Goal: Find specific page/section: Find specific page/section

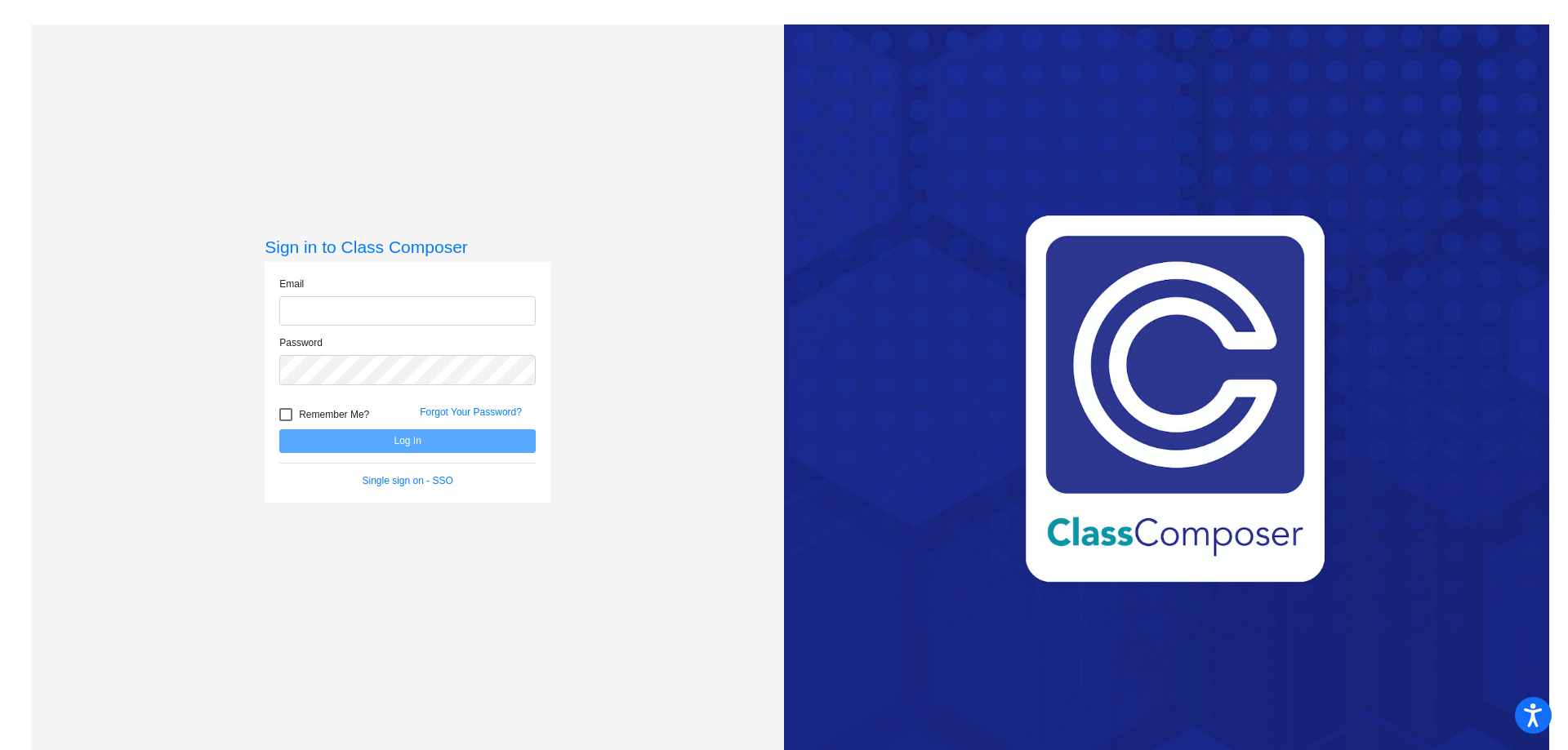
type input "[EMAIL_ADDRESS][DOMAIN_NAME]"
click at [434, 439] on button "Log In" at bounding box center [407, 441] width 257 height 23
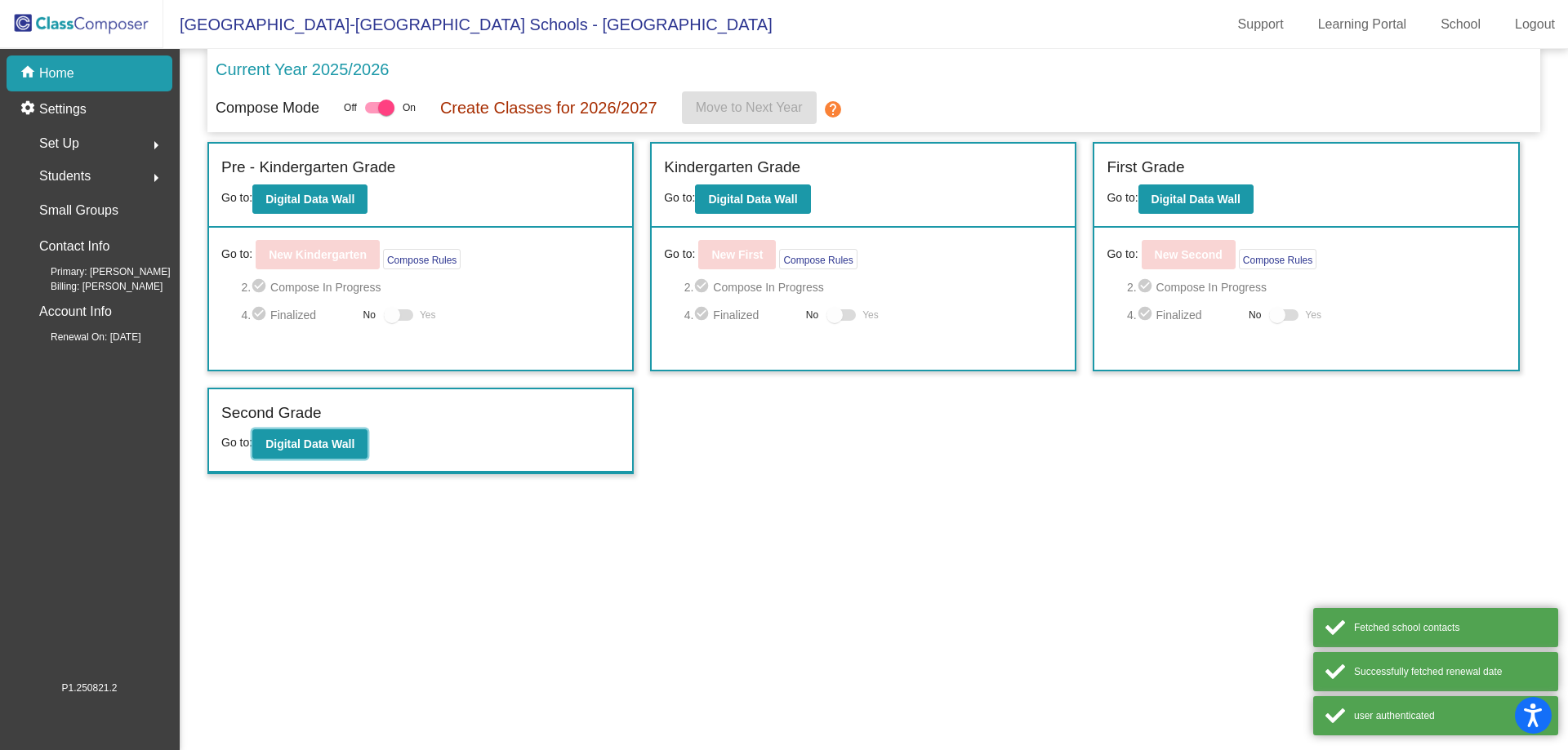
click at [323, 444] on b "Digital Data Wall" at bounding box center [310, 444] width 89 height 13
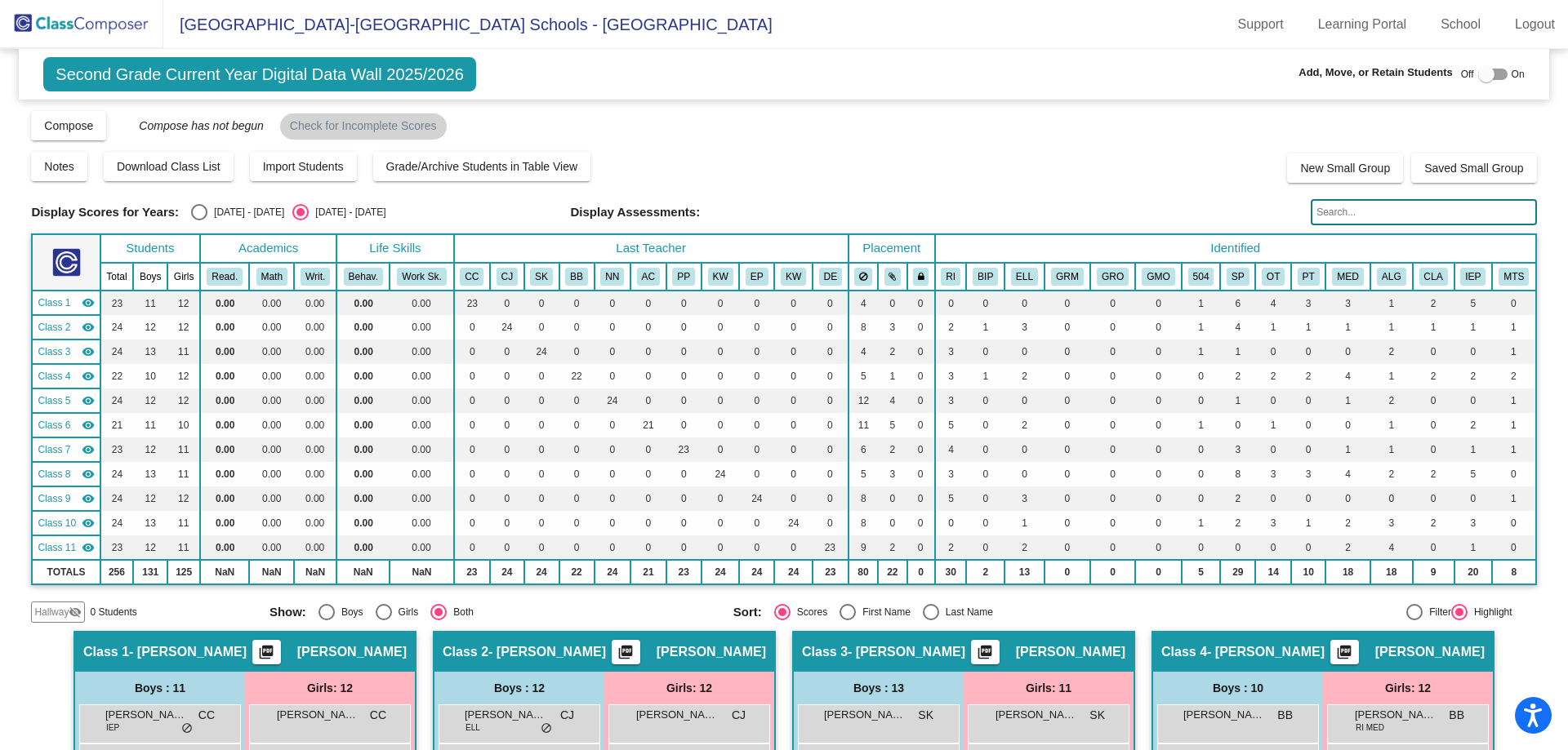
click at [1357, 212] on input "text" at bounding box center [1423, 212] width 225 height 26
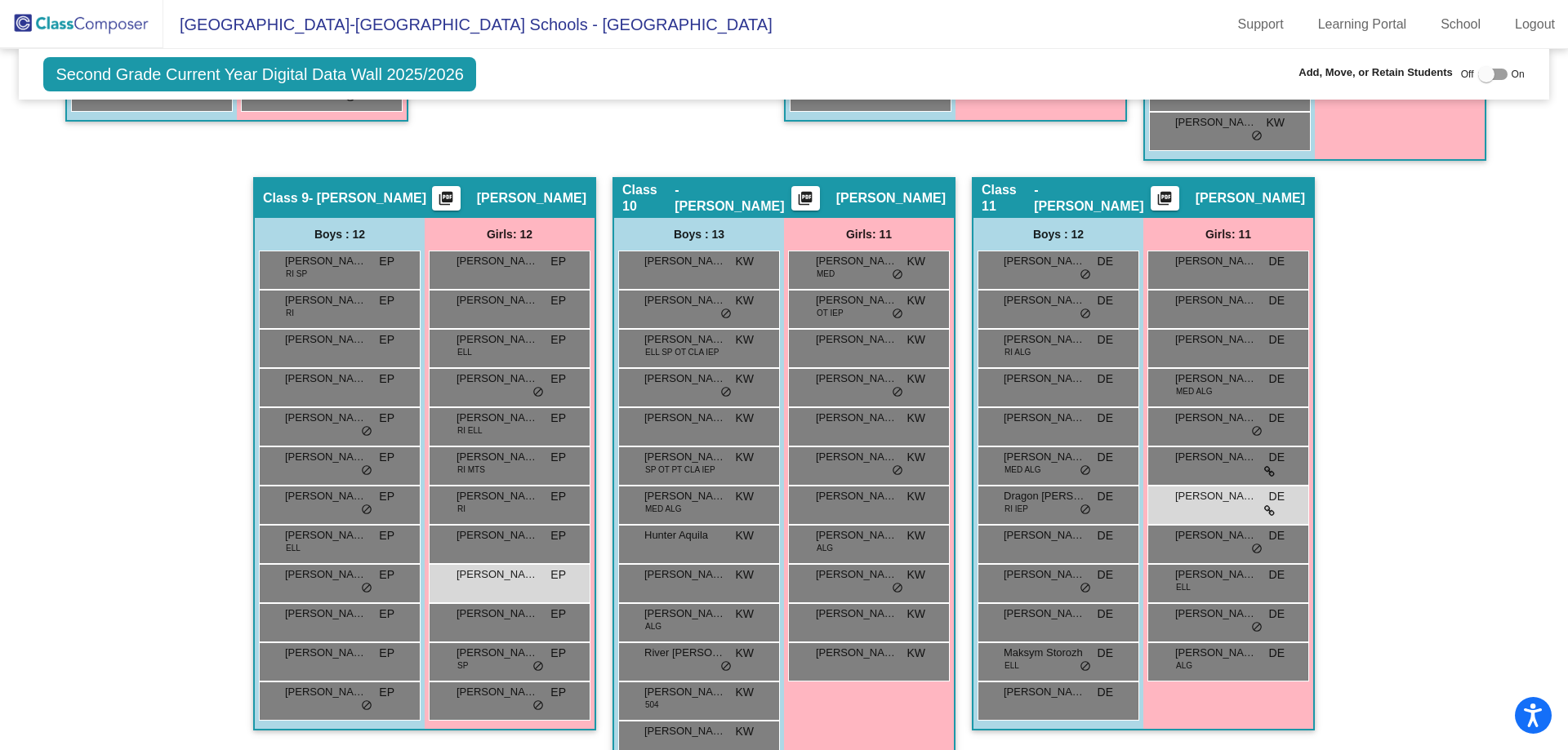
scroll to position [1679, 0]
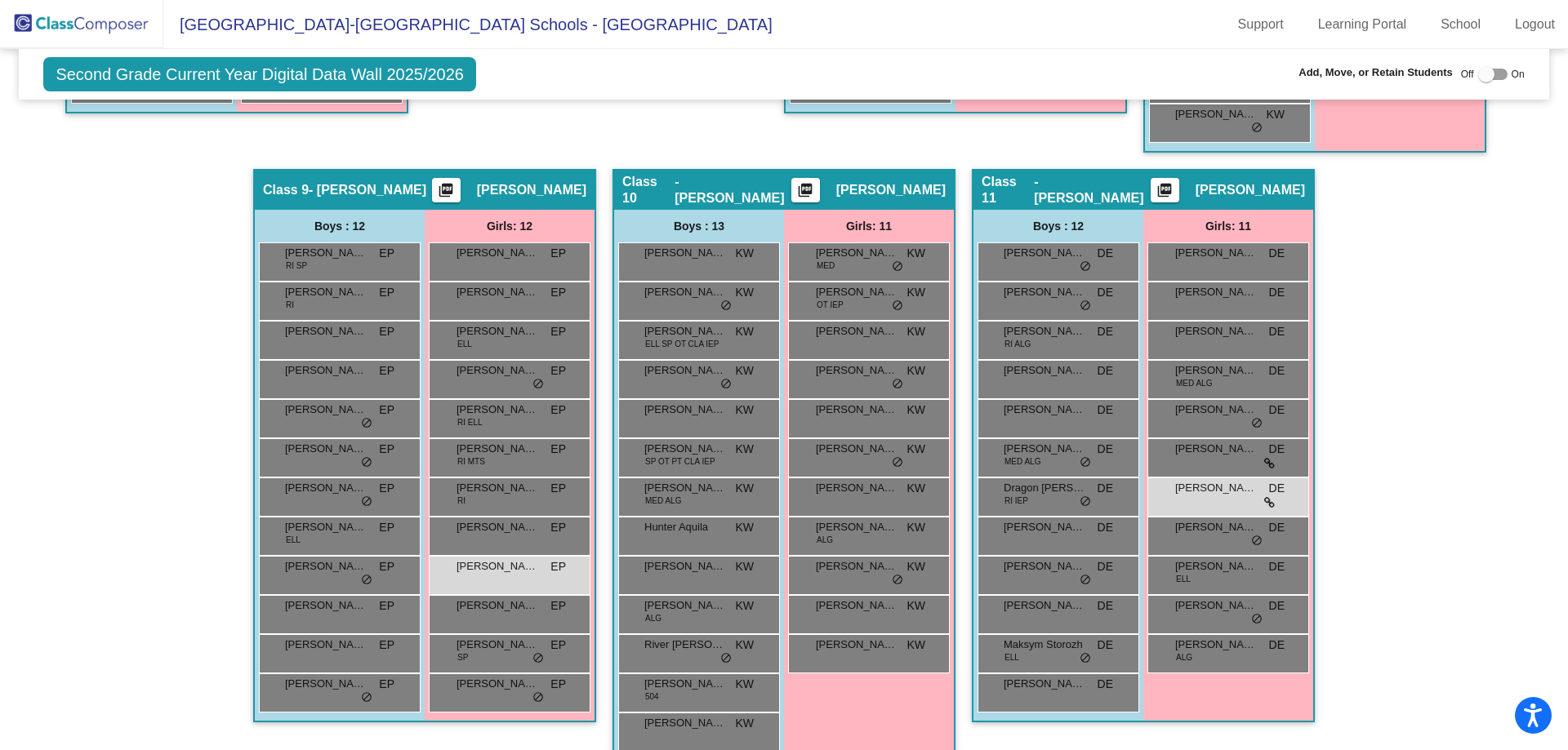
type input "[PERSON_NAME]"
click at [495, 563] on span "[PERSON_NAME]" at bounding box center [497, 566] width 82 height 16
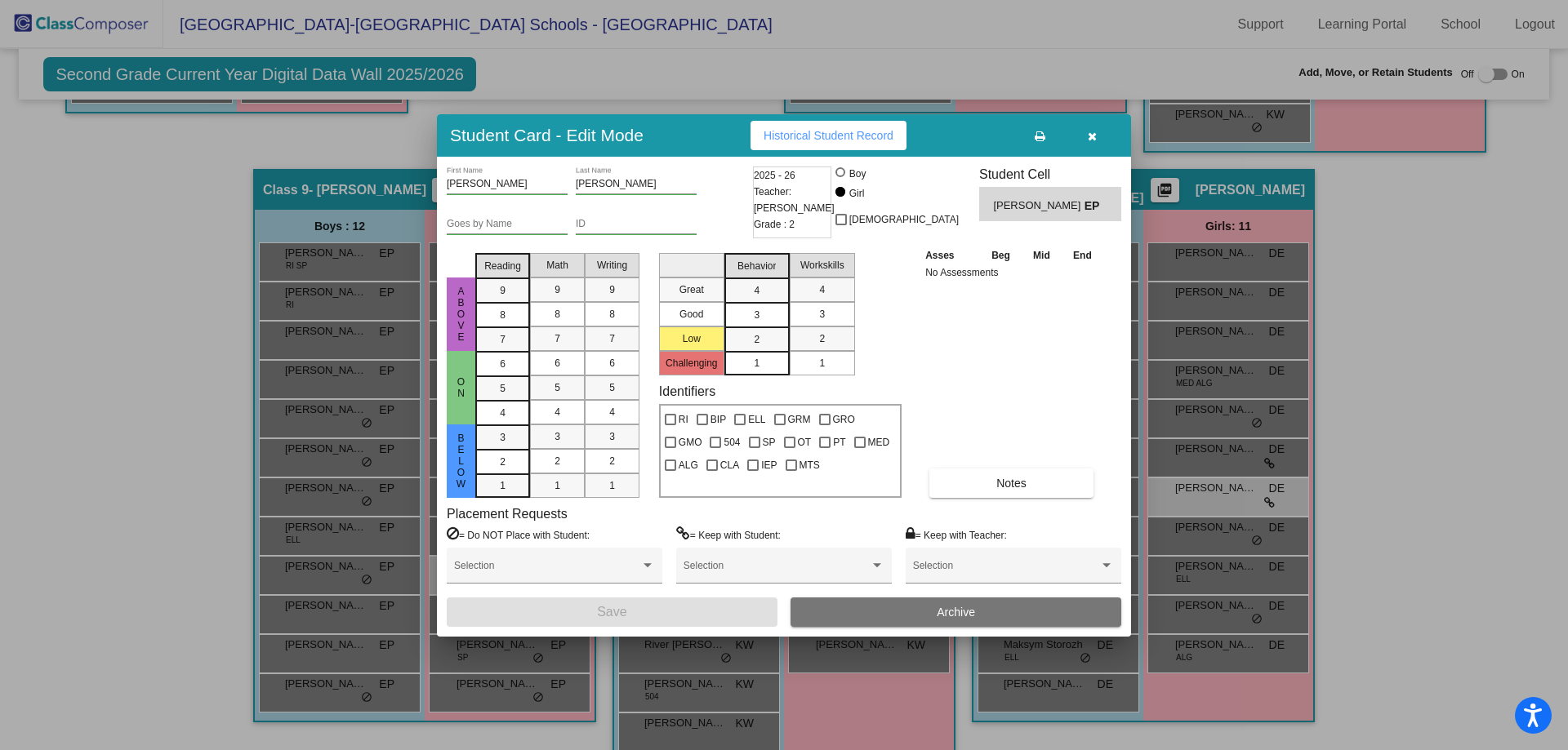
click at [1086, 131] on button "button" at bounding box center [1091, 135] width 52 height 30
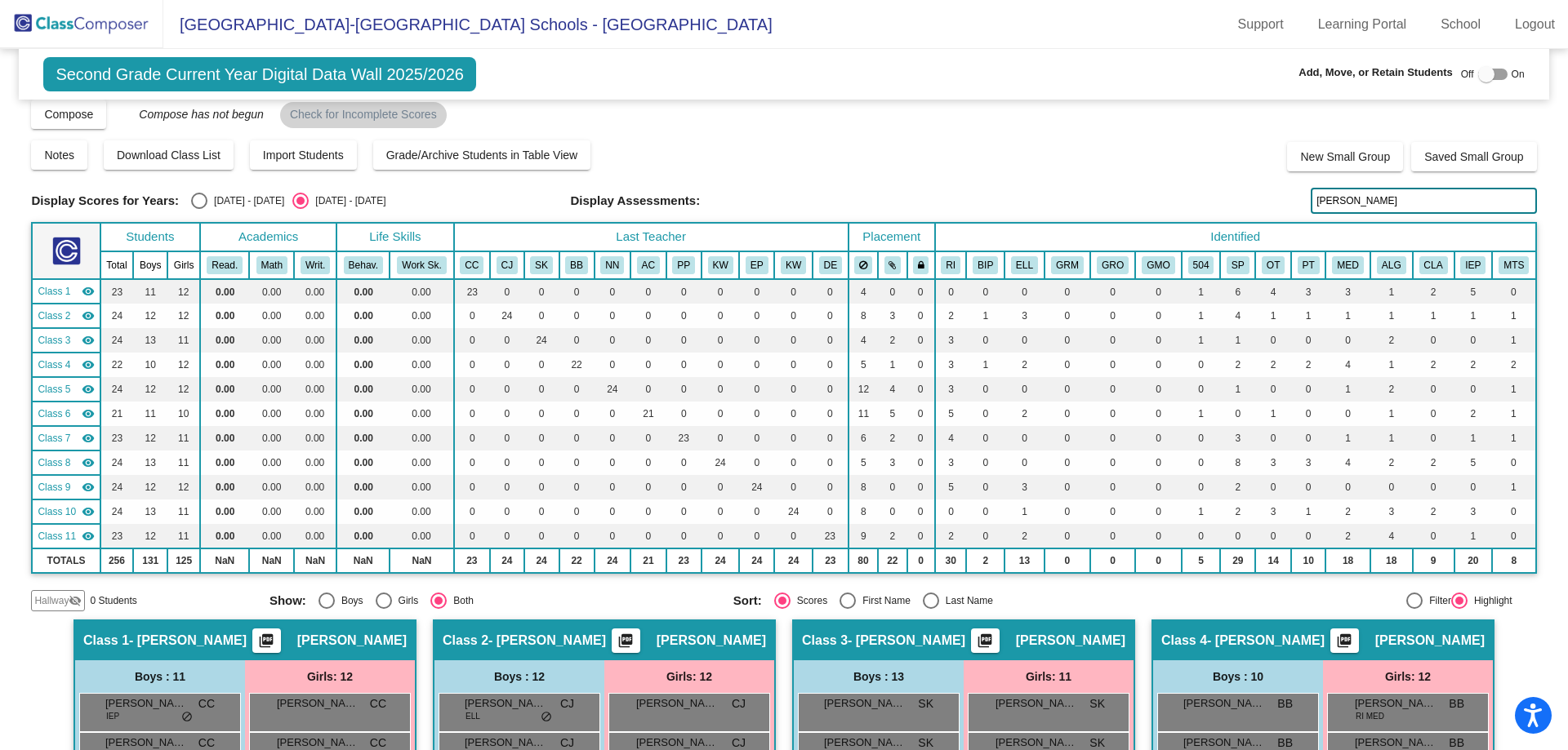
scroll to position [0, 0]
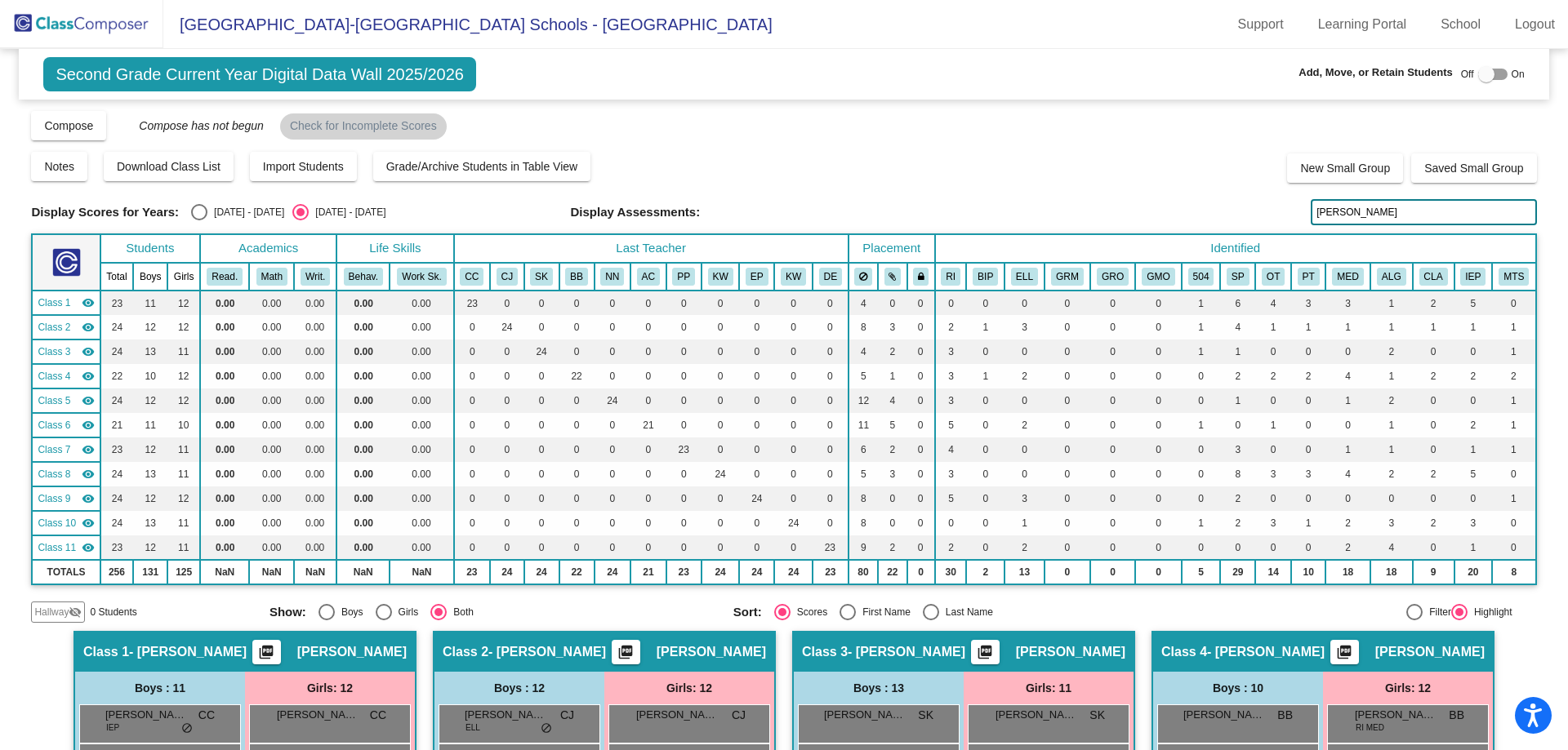
click at [199, 213] on div "Select an option" at bounding box center [199, 213] width 0 height 0
click at [199, 221] on input "[DATE] - [DATE]" at bounding box center [198, 221] width 1 height 1
radio input "true"
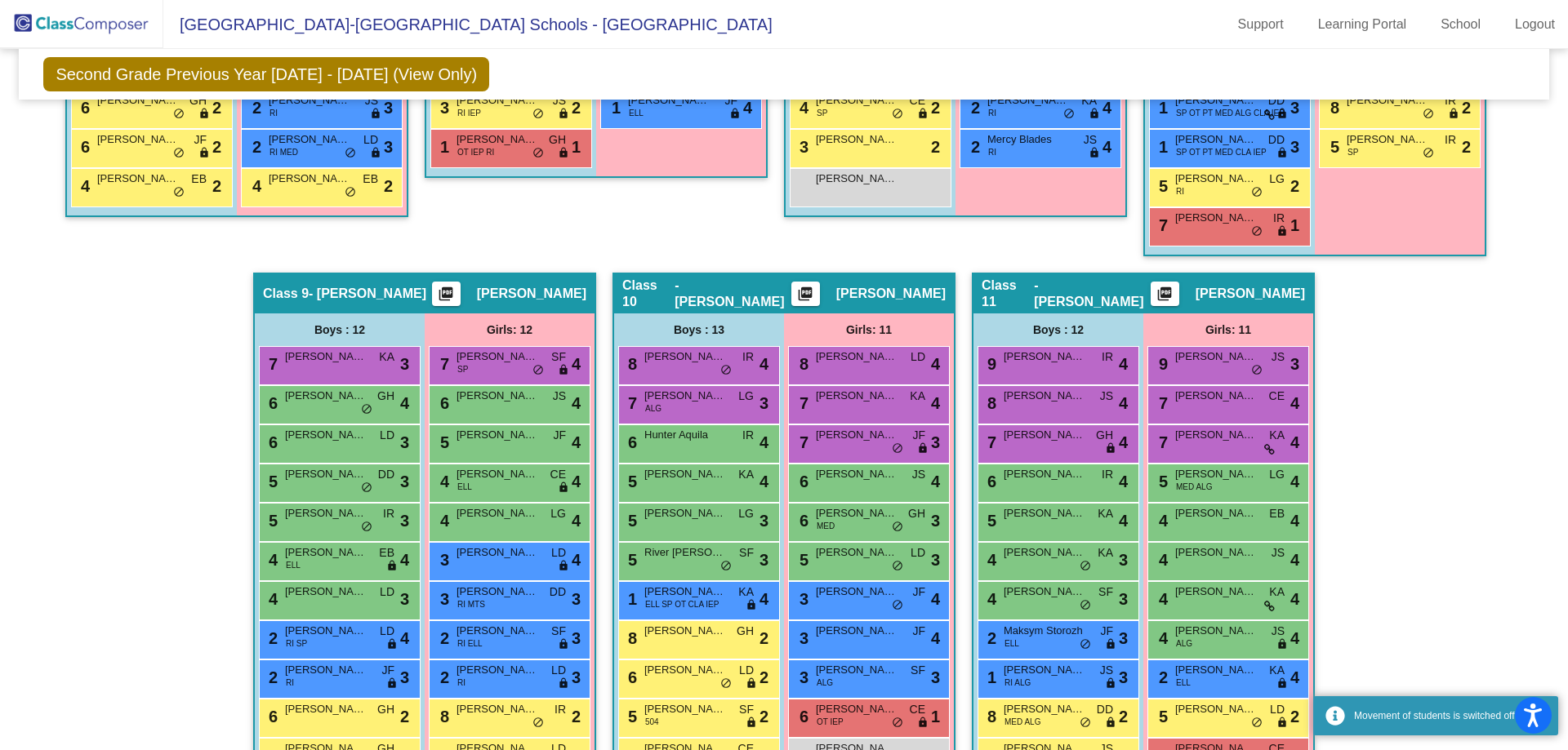
scroll to position [1675, 0]
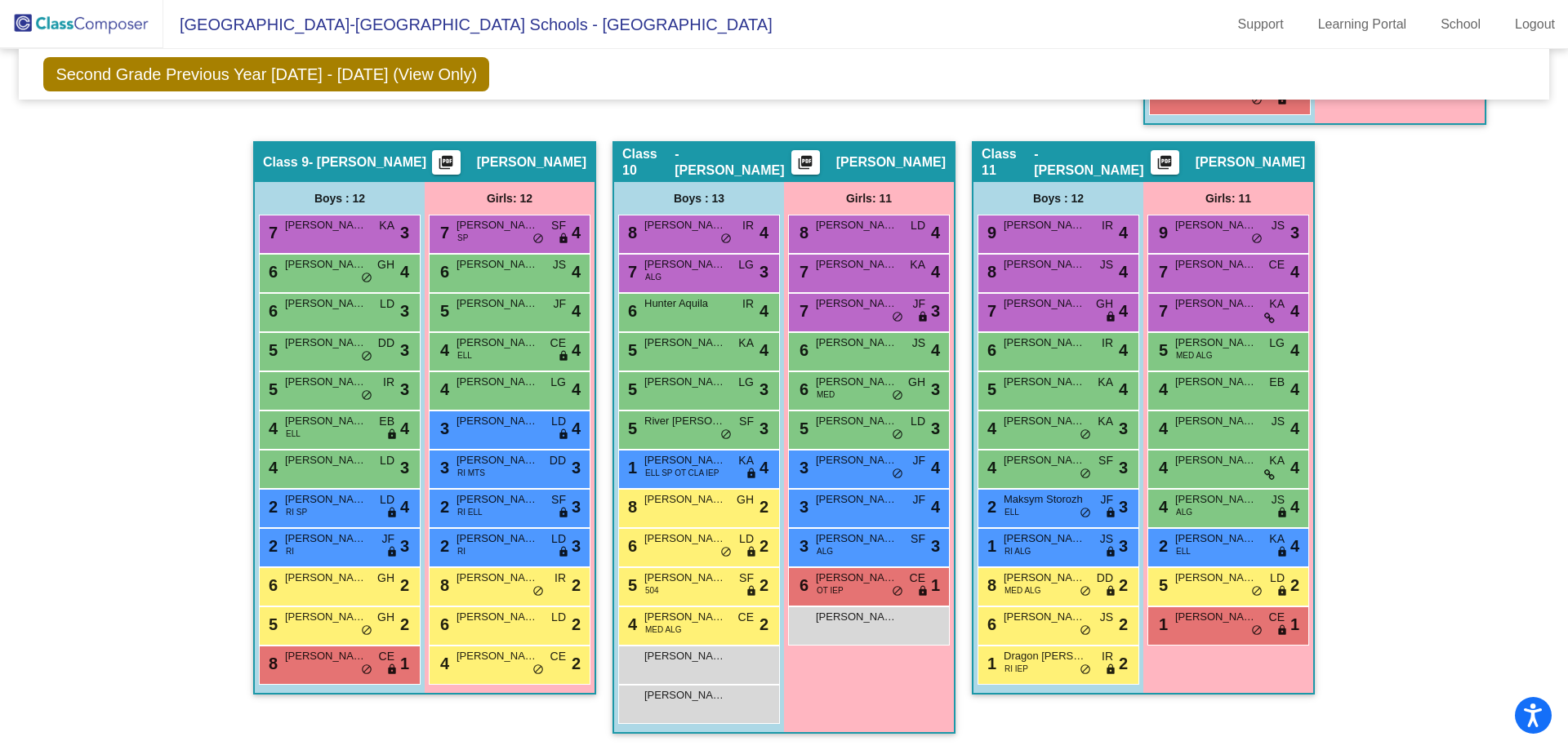
click at [488, 630] on div "6 [PERSON_NAME] LD lock do_not_disturb_alt 2" at bounding box center [509, 624] width 156 height 33
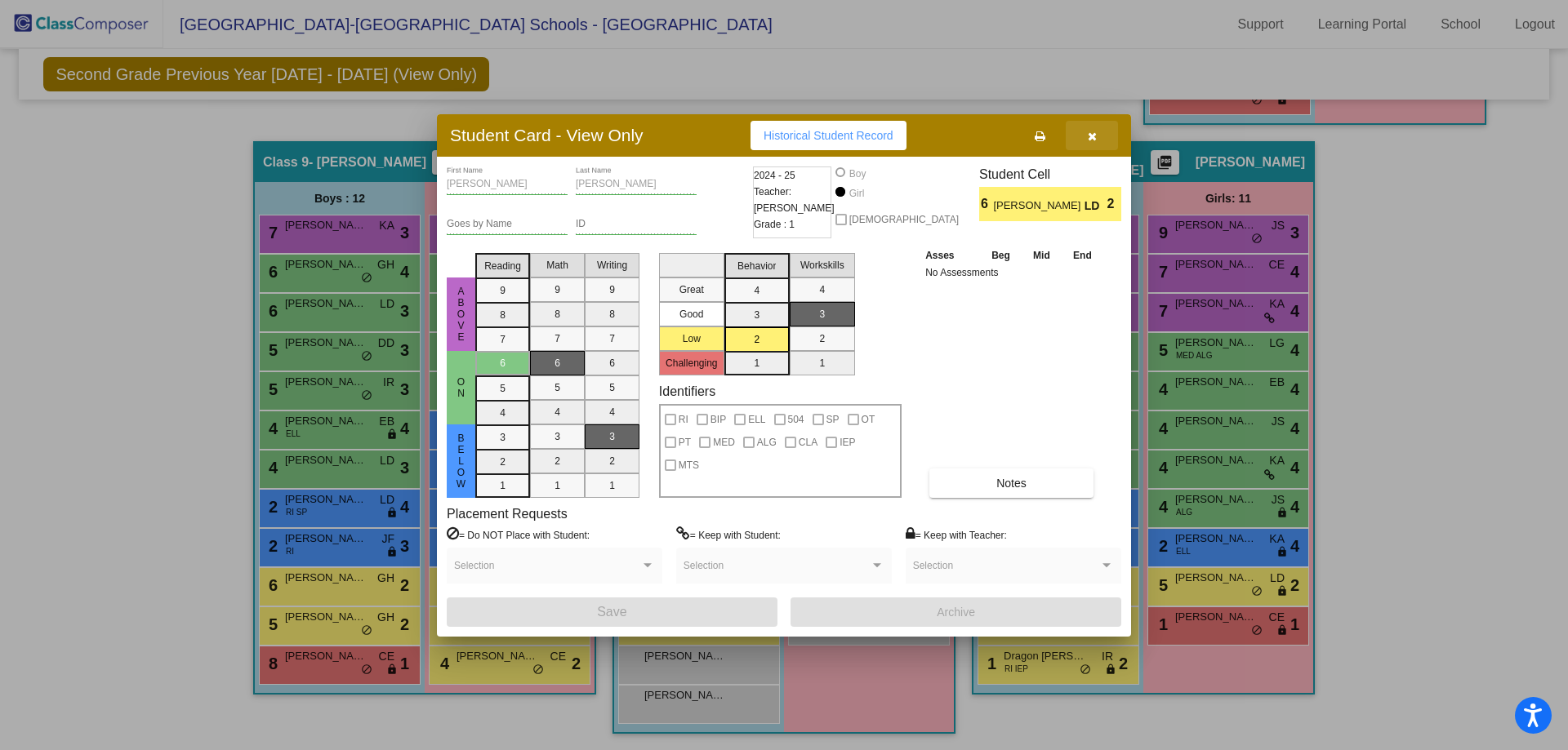
click at [1091, 136] on icon "button" at bounding box center [1092, 136] width 9 height 12
